Goal: Task Accomplishment & Management: Manage account settings

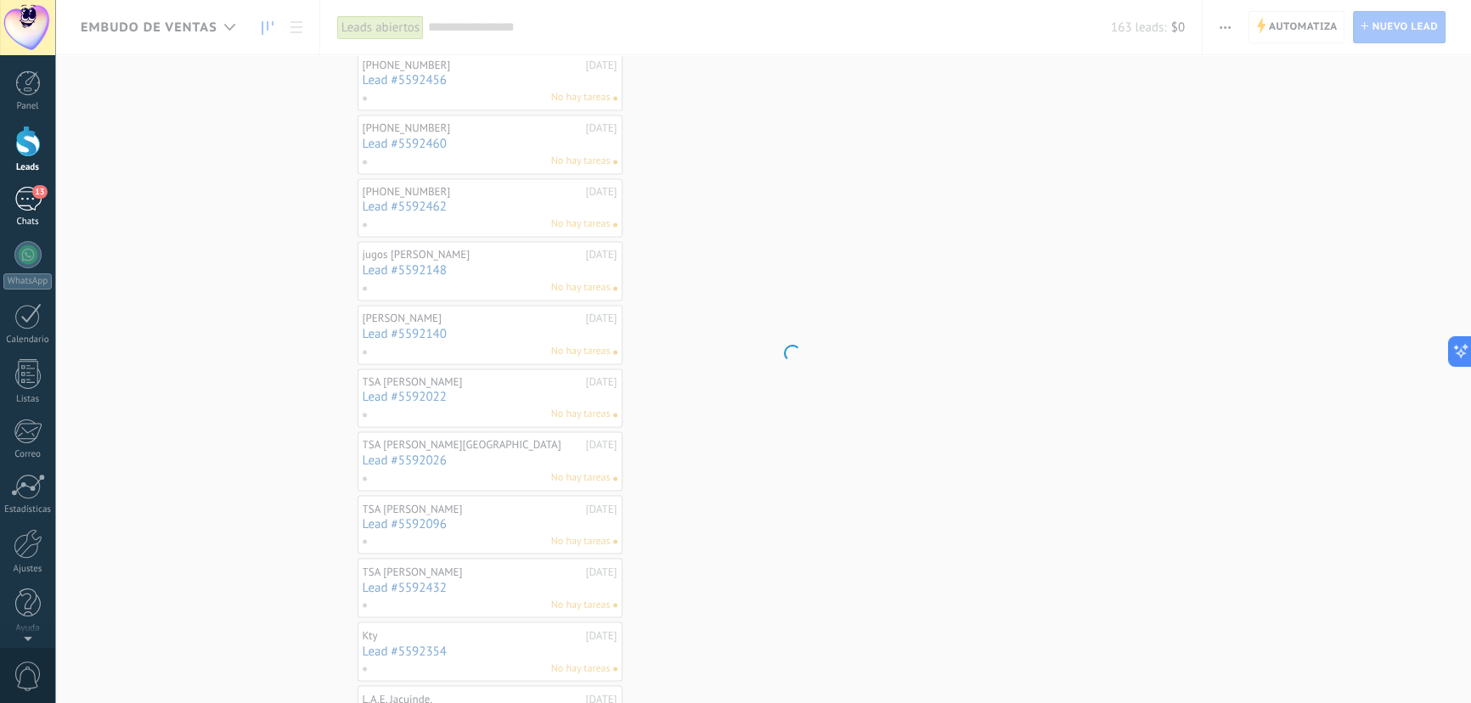
click at [23, 197] on div "13" at bounding box center [27, 199] width 27 height 25
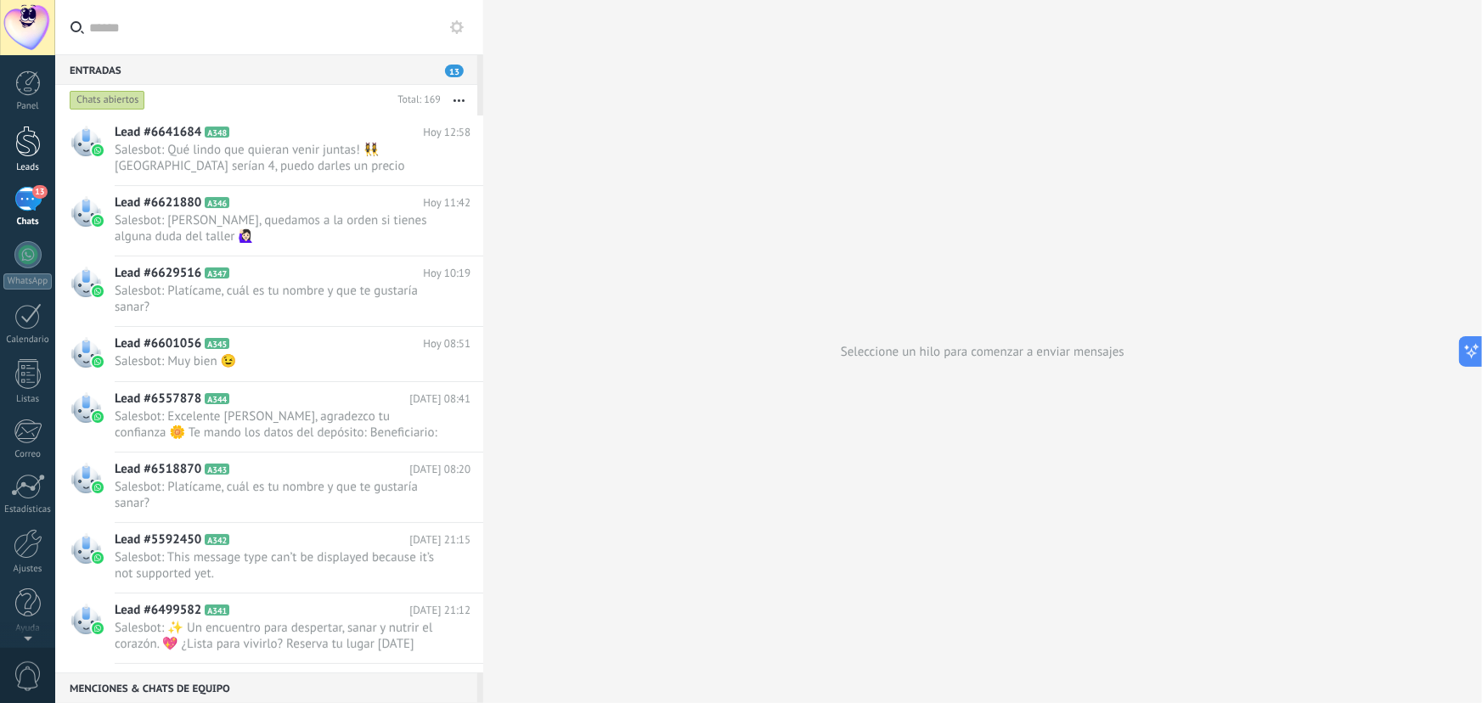
click at [34, 148] on div at bounding box center [27, 141] width 25 height 31
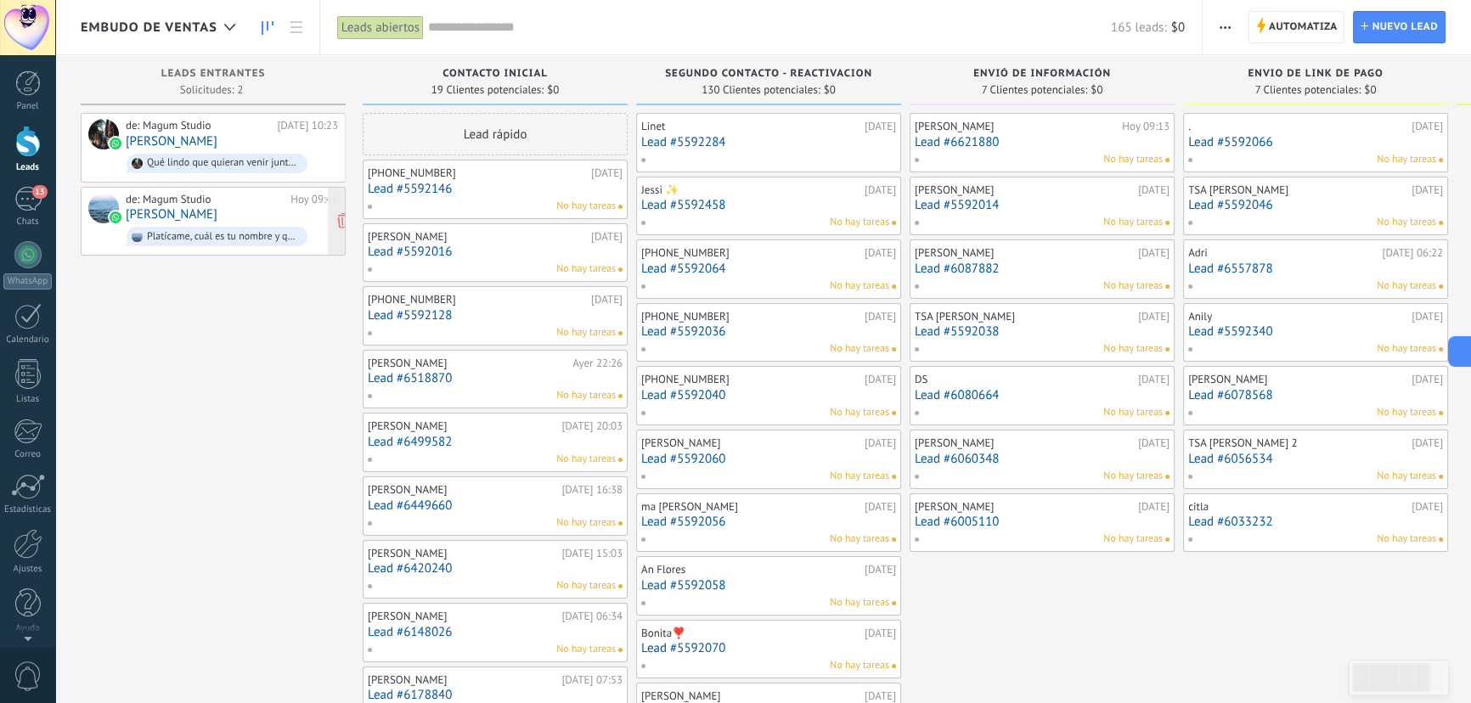
click at [251, 212] on div "de: Magum Studio [DATE] 09:46 [PERSON_NAME]me, cuál es tu nombre y que te gusta…" at bounding box center [232, 222] width 212 height 58
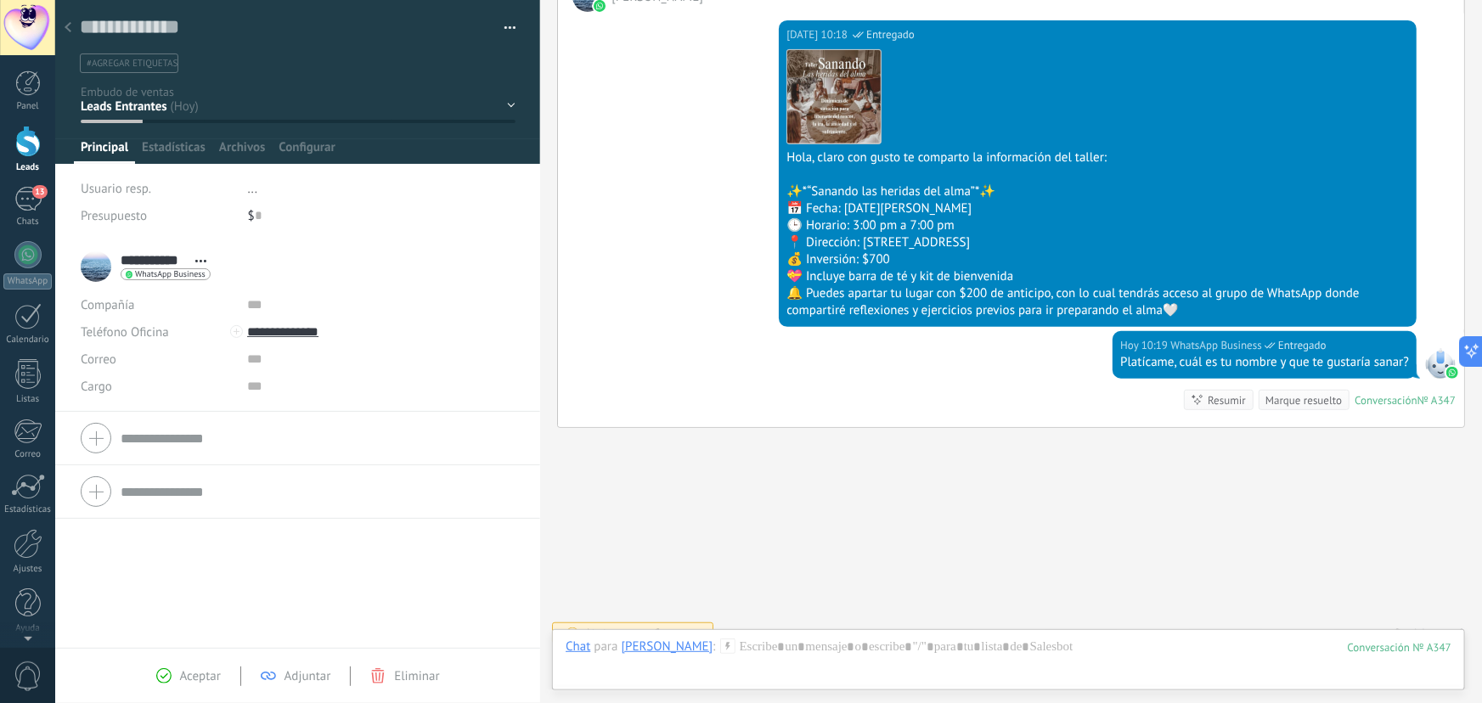
scroll to position [309, 0]
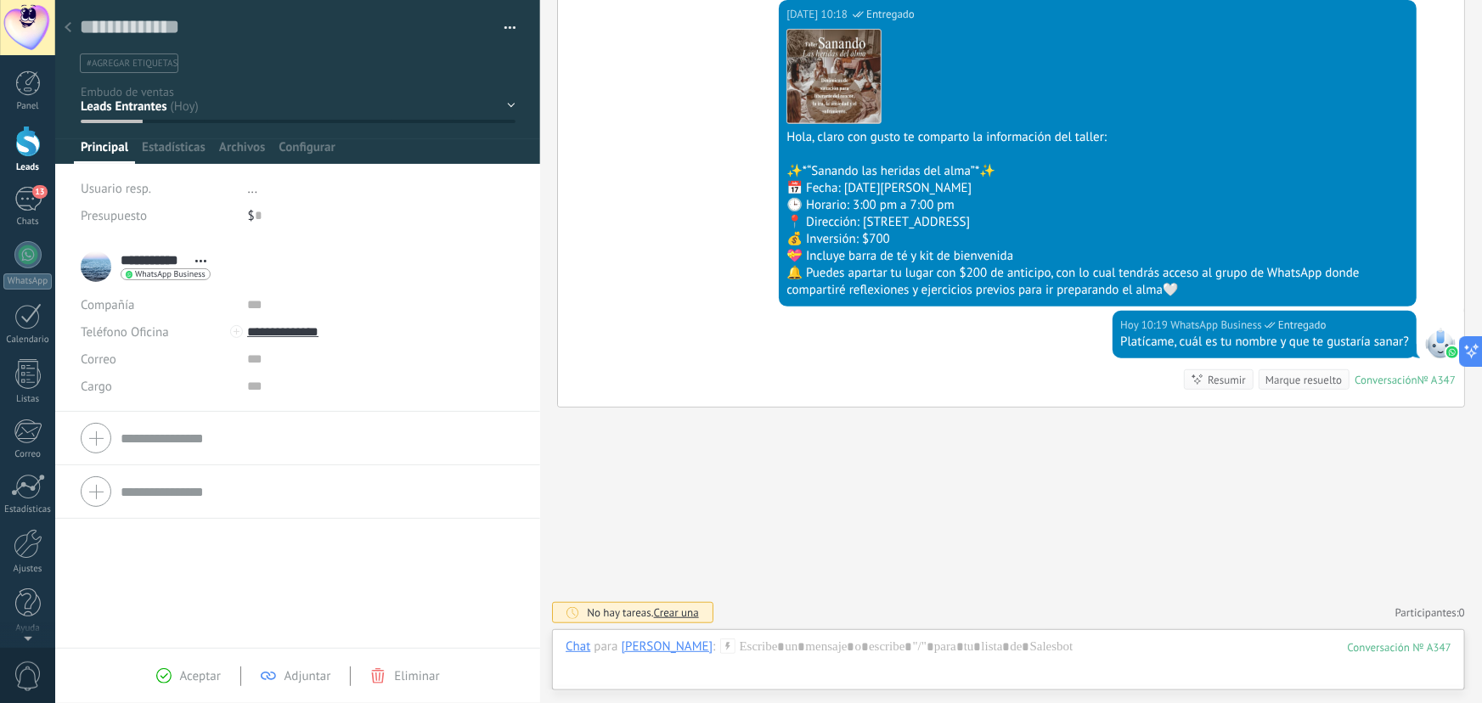
click at [74, 25] on div at bounding box center [68, 28] width 24 height 33
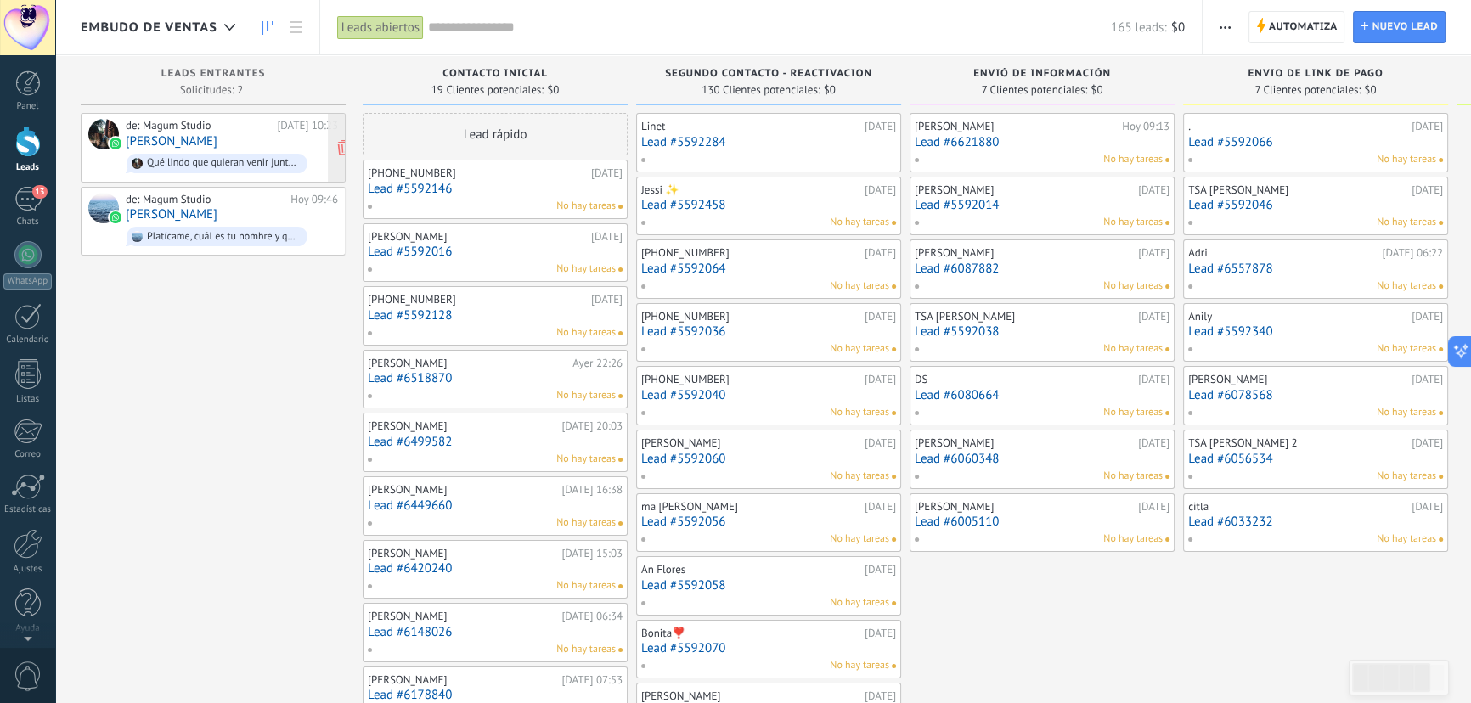
drag, startPoint x: 147, startPoint y: 144, endPoint x: 159, endPoint y: 146, distance: 12.0
click at [147, 144] on link "[PERSON_NAME]" at bounding box center [172, 141] width 92 height 14
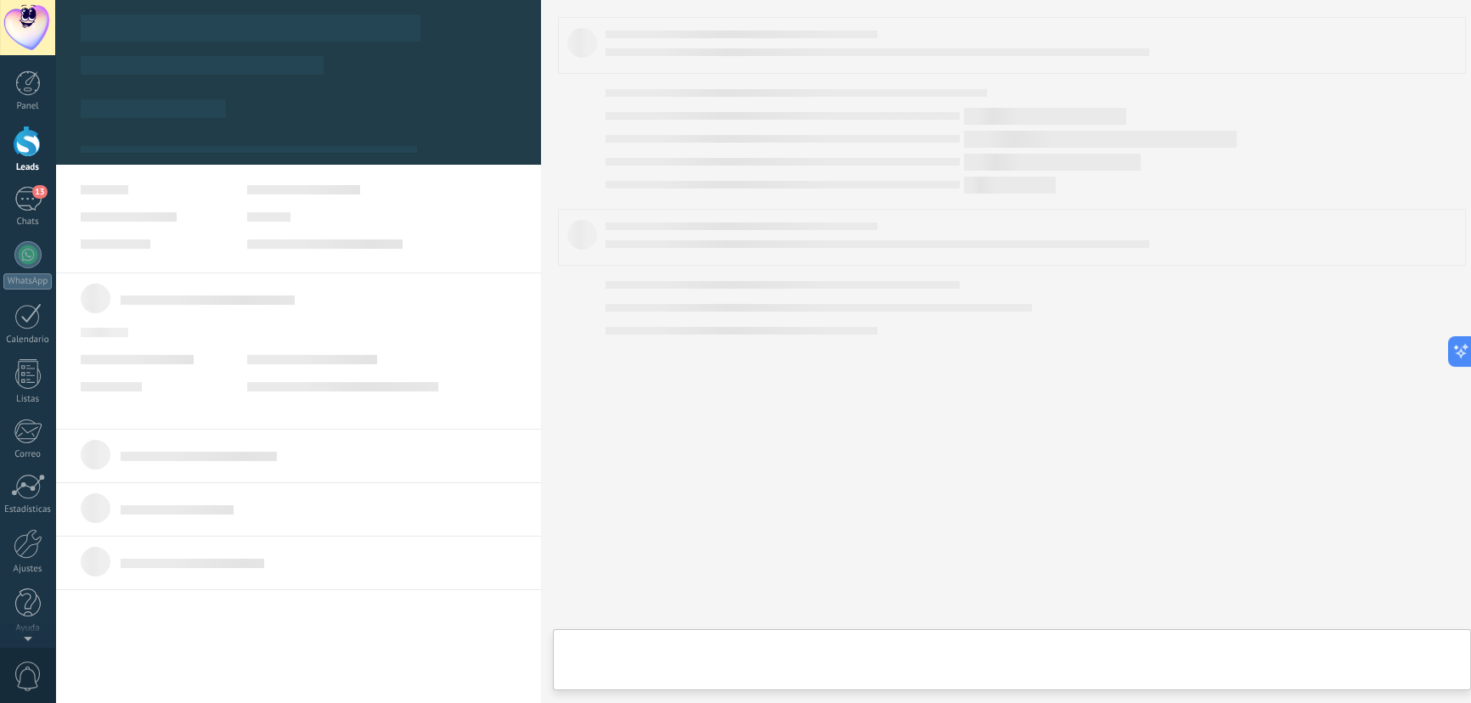
type textarea "**********"
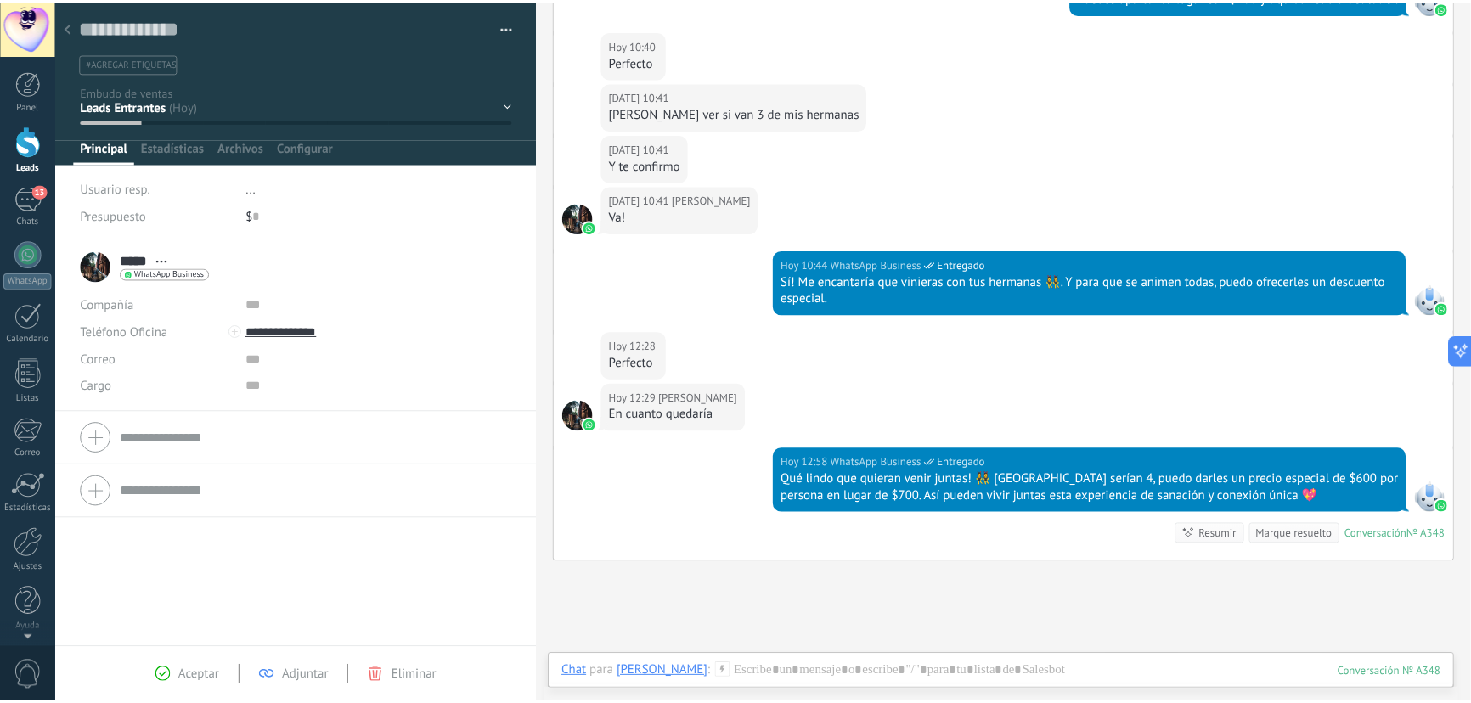
scroll to position [680, 0]
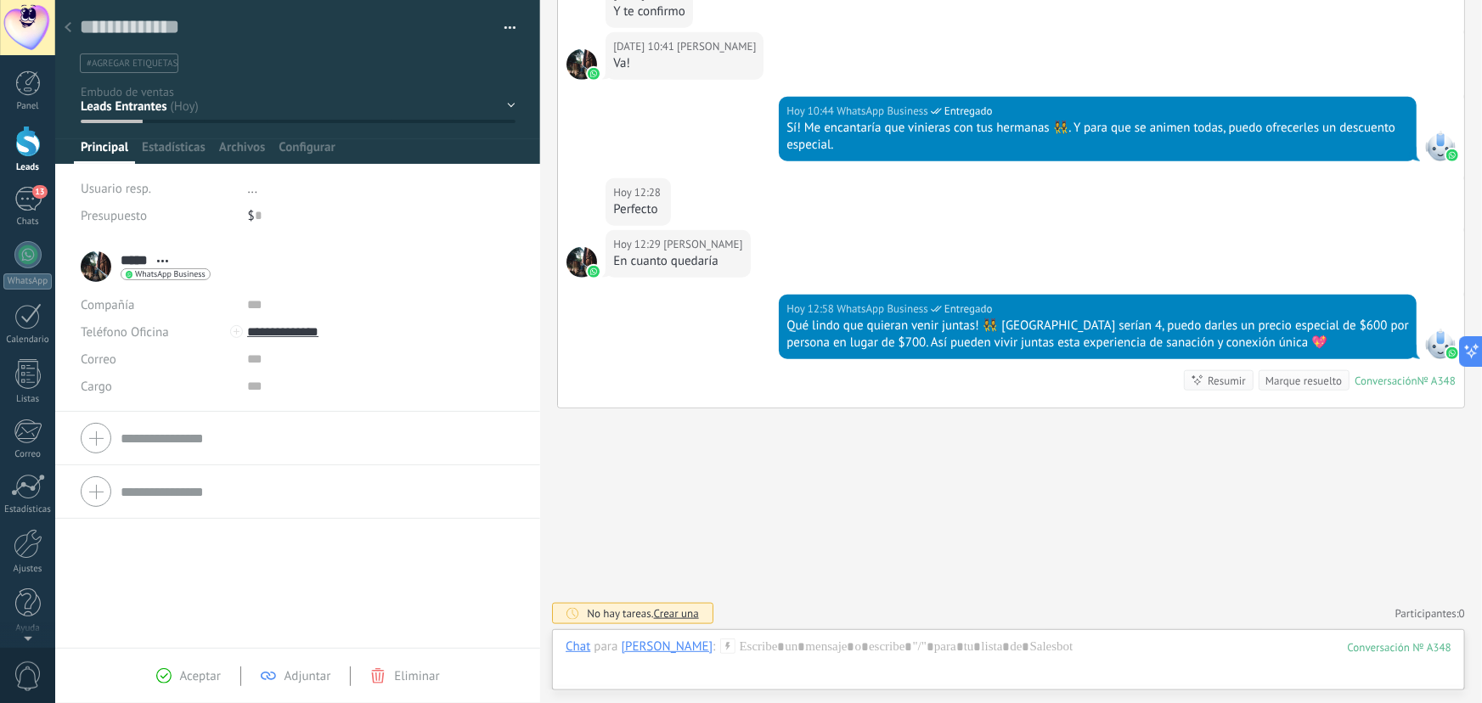
click at [69, 27] on icon at bounding box center [68, 27] width 7 height 10
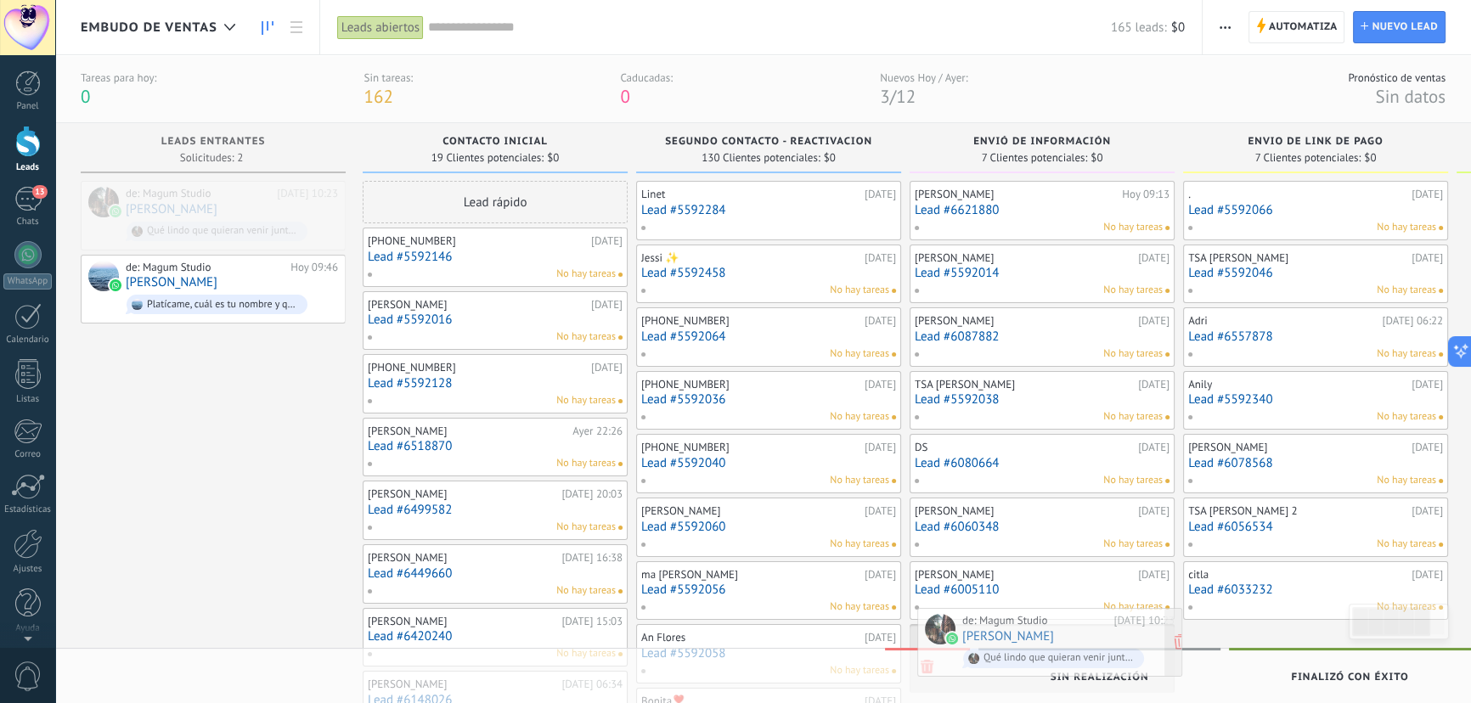
drag, startPoint x: 763, startPoint y: 244, endPoint x: 1063, endPoint y: 623, distance: 483.7
